Goal: Task Accomplishment & Management: Complete application form

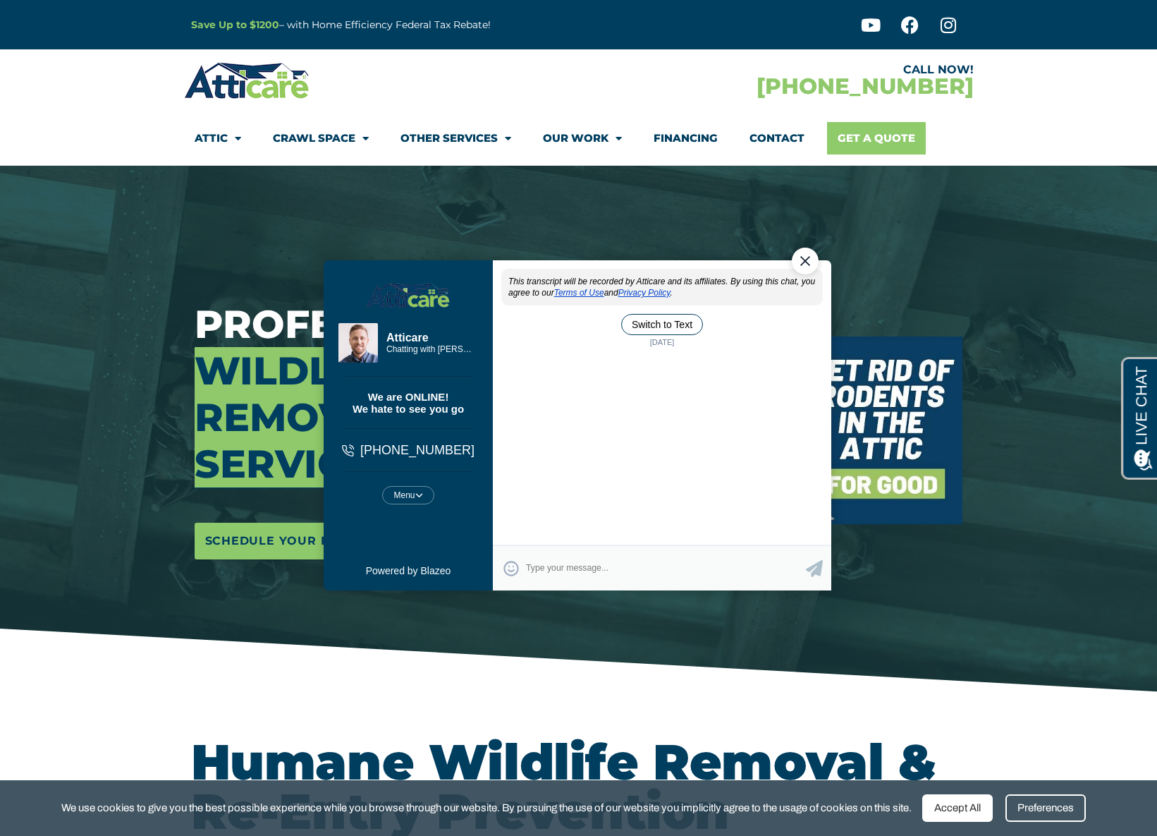
click at [862, 133] on link "Get A Quote" at bounding box center [876, 138] width 99 height 32
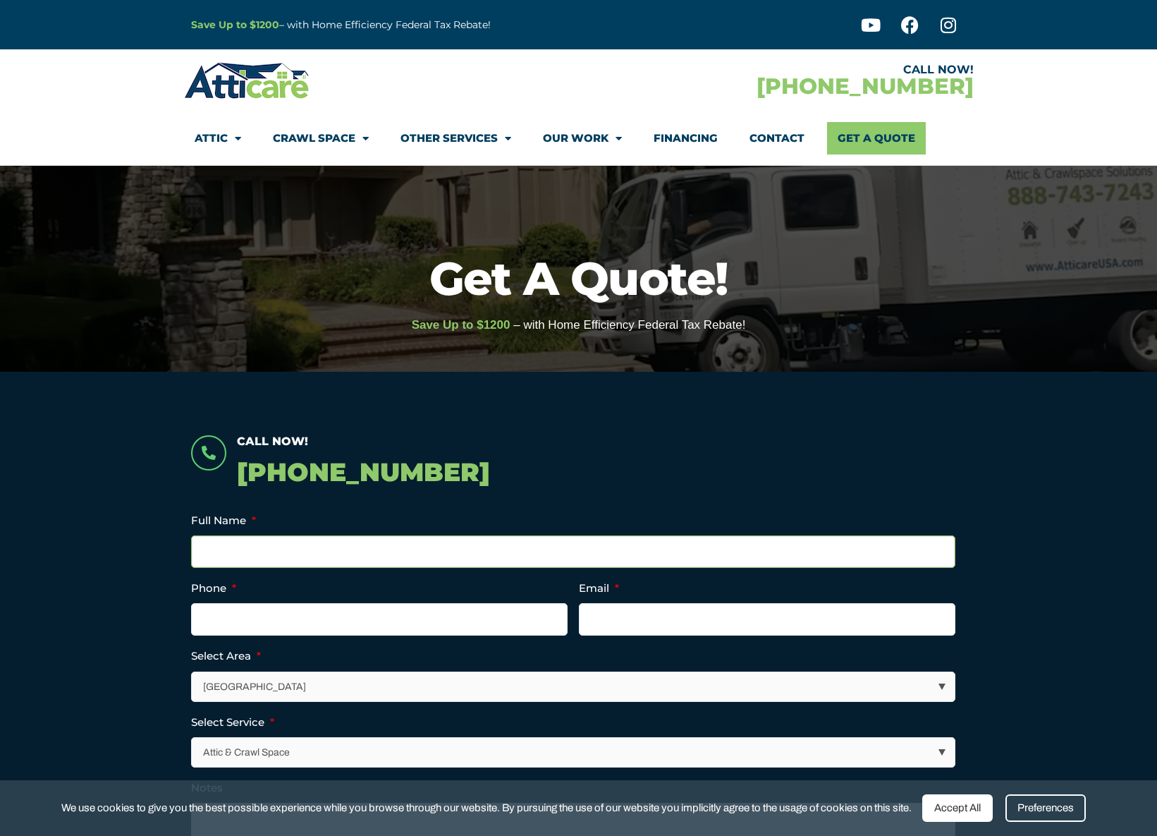
click at [305, 548] on input "Full Name *" at bounding box center [573, 551] width 764 height 32
type input "Jordan Winston"
type input "(310) 408-9258"
type input "jordanwinston1@gmail.com"
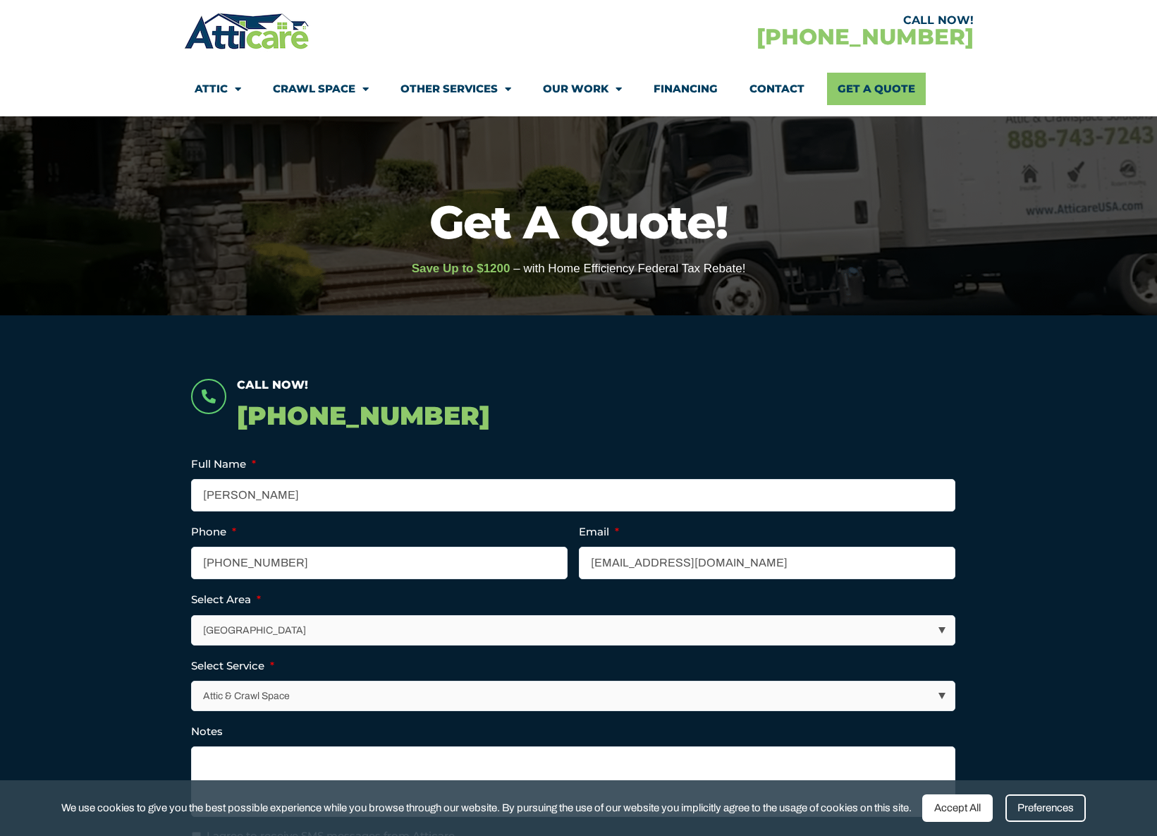
scroll to position [63, 0]
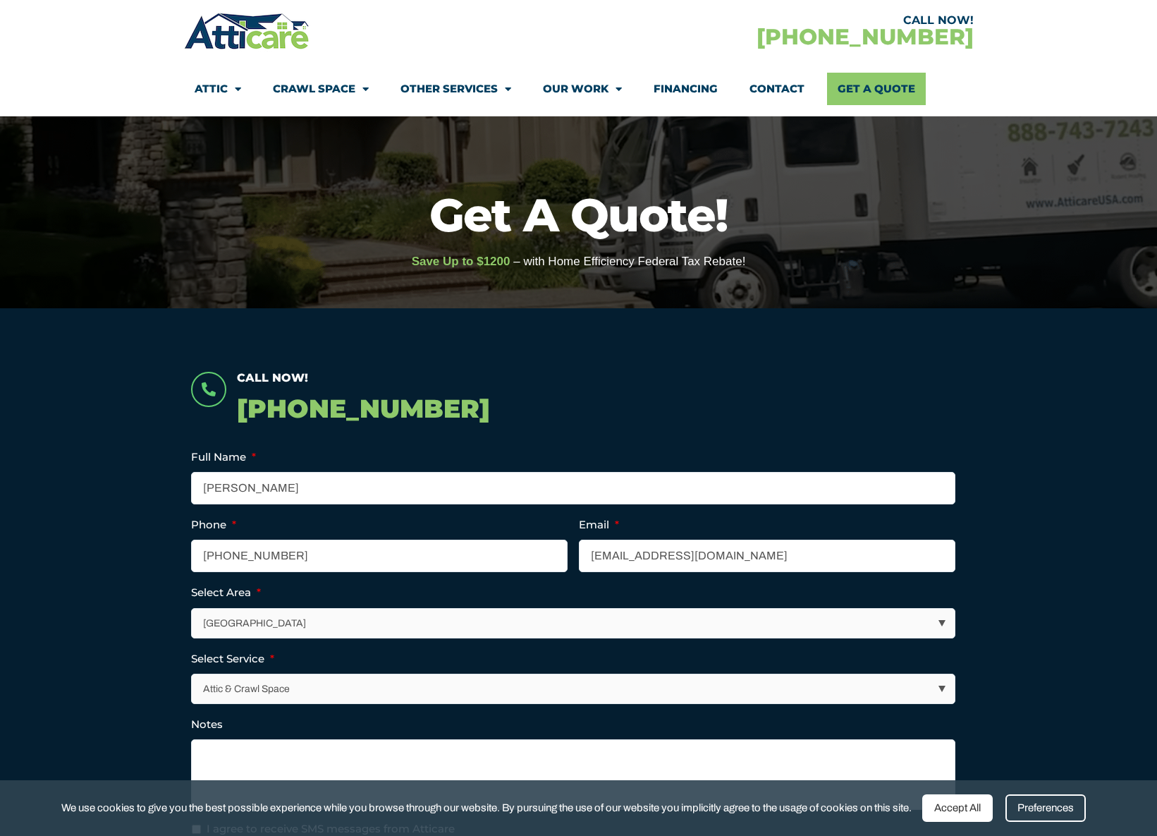
click at [274, 690] on select "Attic & Crawl Space Insulation Roofing Solar Energy Other Services" at bounding box center [573, 688] width 763 height 29
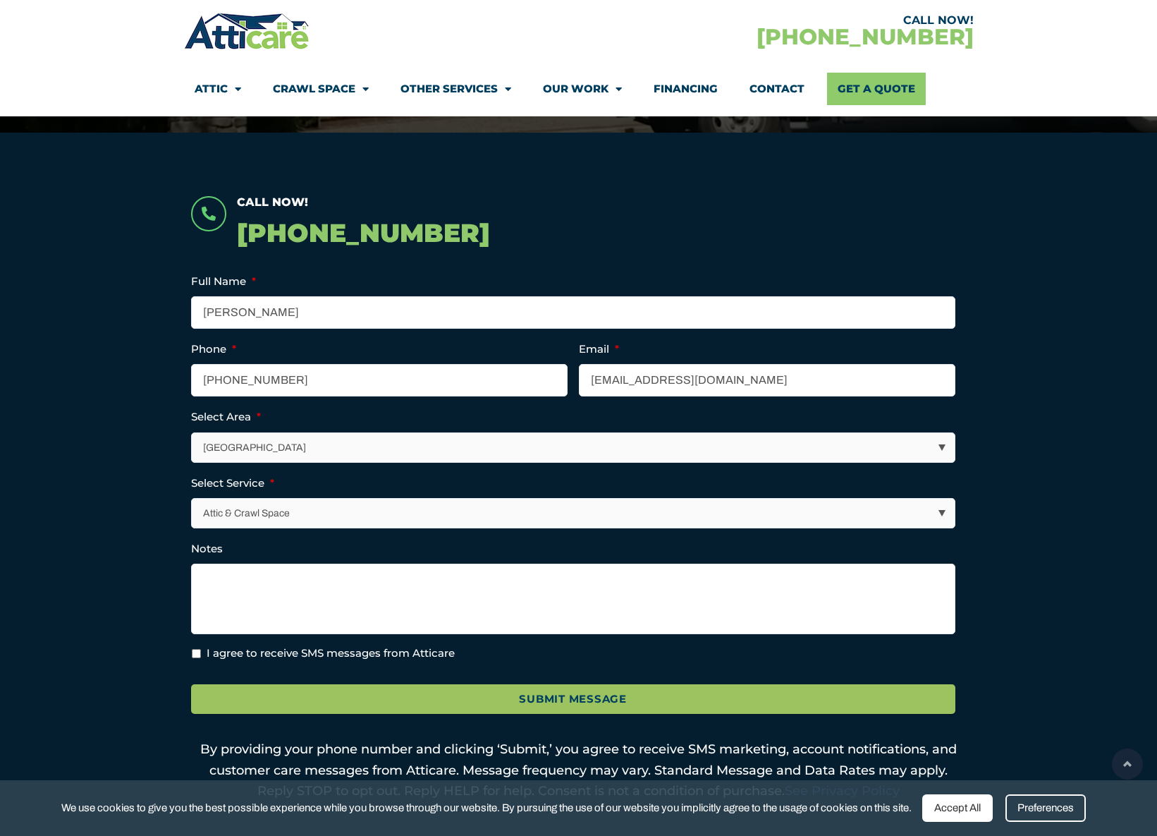
scroll to position [251, 0]
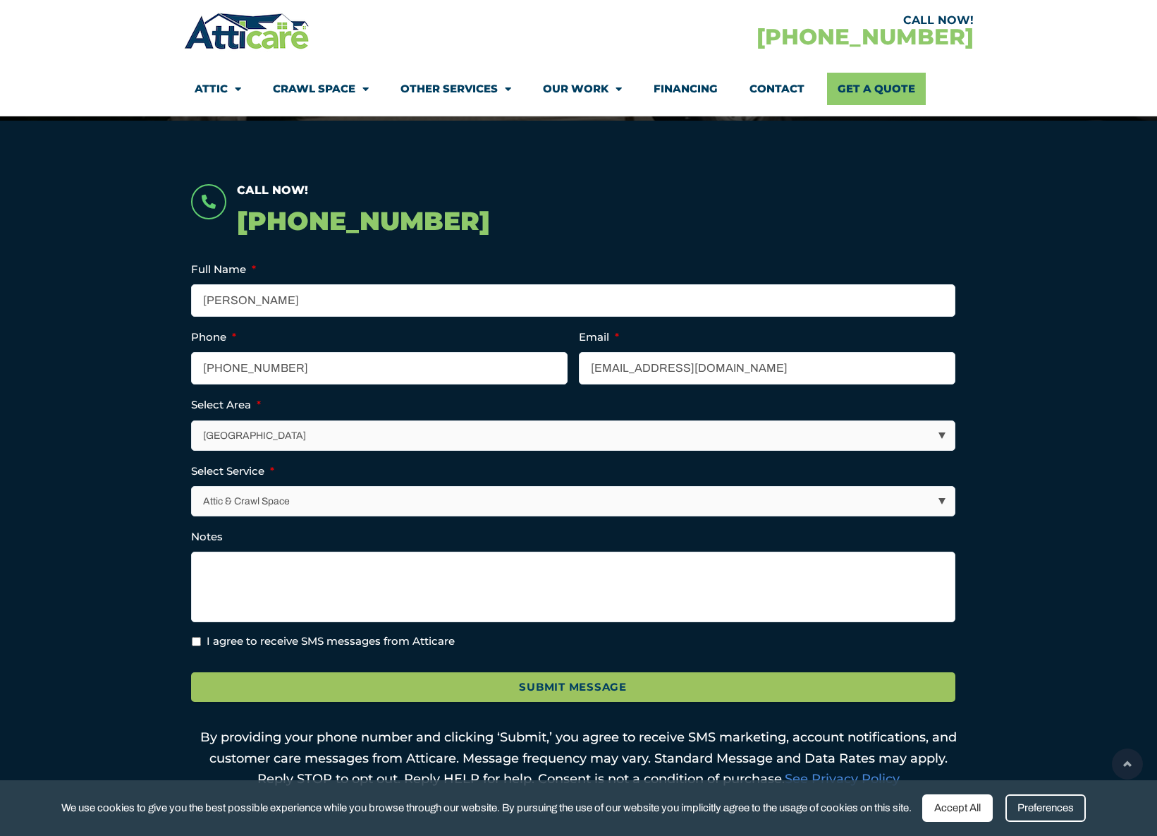
click at [259, 642] on label "I agree to receive SMS messages from Atticare" at bounding box center [331, 641] width 248 height 16
click at [201, 642] on input "I agree to receive SMS messages from Atticare" at bounding box center [196, 641] width 9 height 9
checkbox input "true"
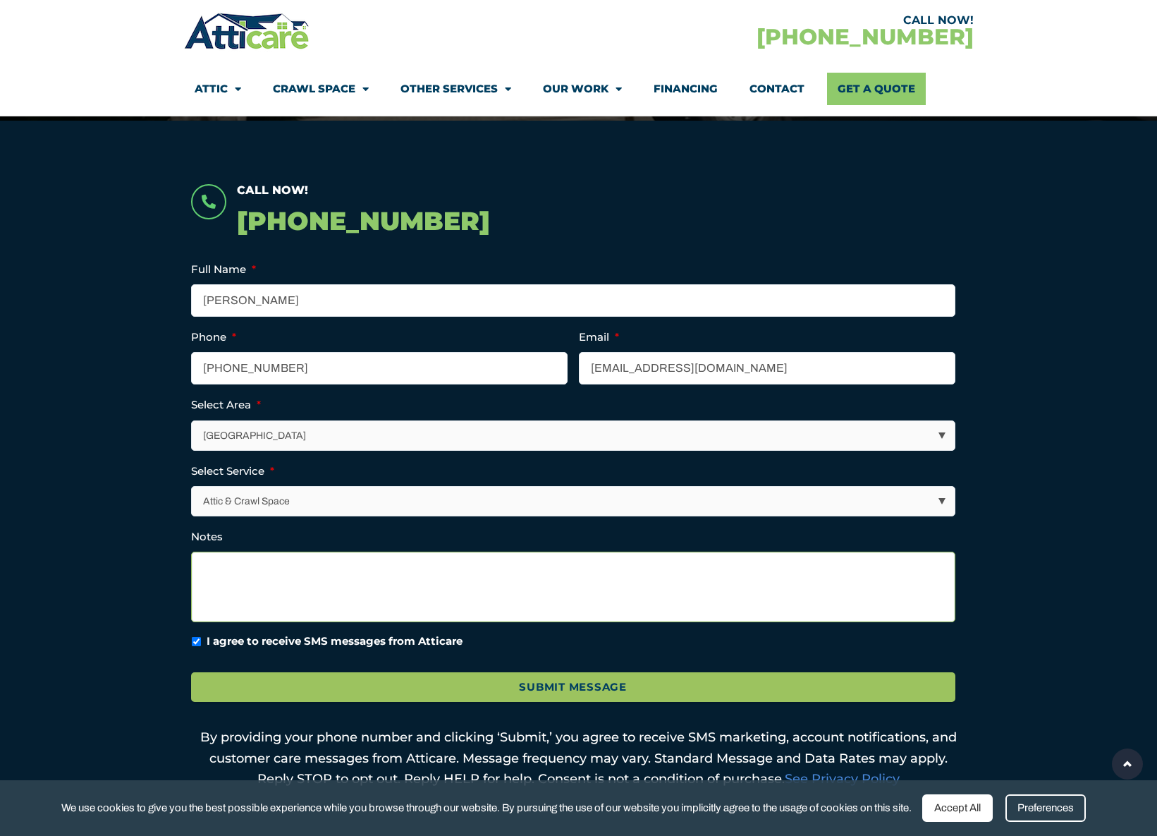
click at [286, 599] on textarea "Notes" at bounding box center [573, 586] width 764 height 71
paste textarea "Hello - wondering if you handle removal of a potential rodent underneath the bu…"
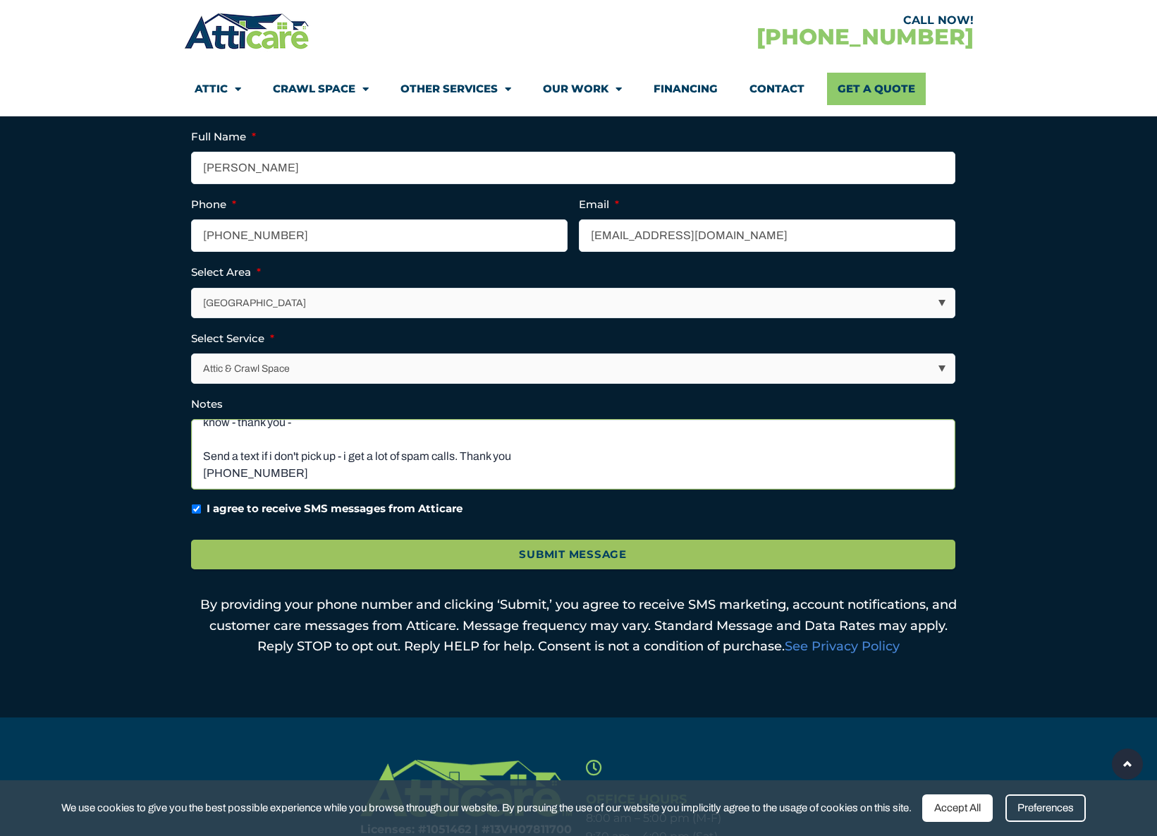
scroll to position [389, 0]
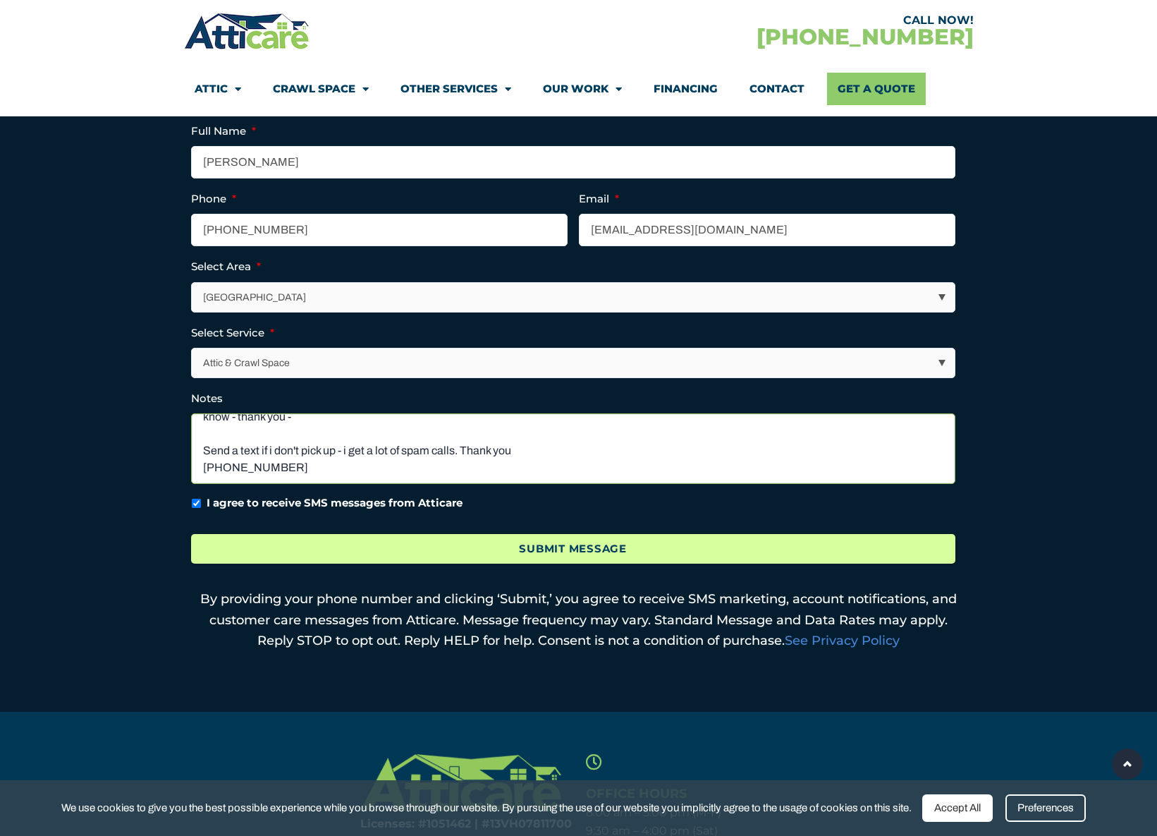
type textarea "Hello - wondering if you handle removal of a potential rodent underneath the bu…"
click at [295, 541] on input "Submit Message" at bounding box center [573, 549] width 764 height 30
